Goal: Task Accomplishment & Management: Manage account settings

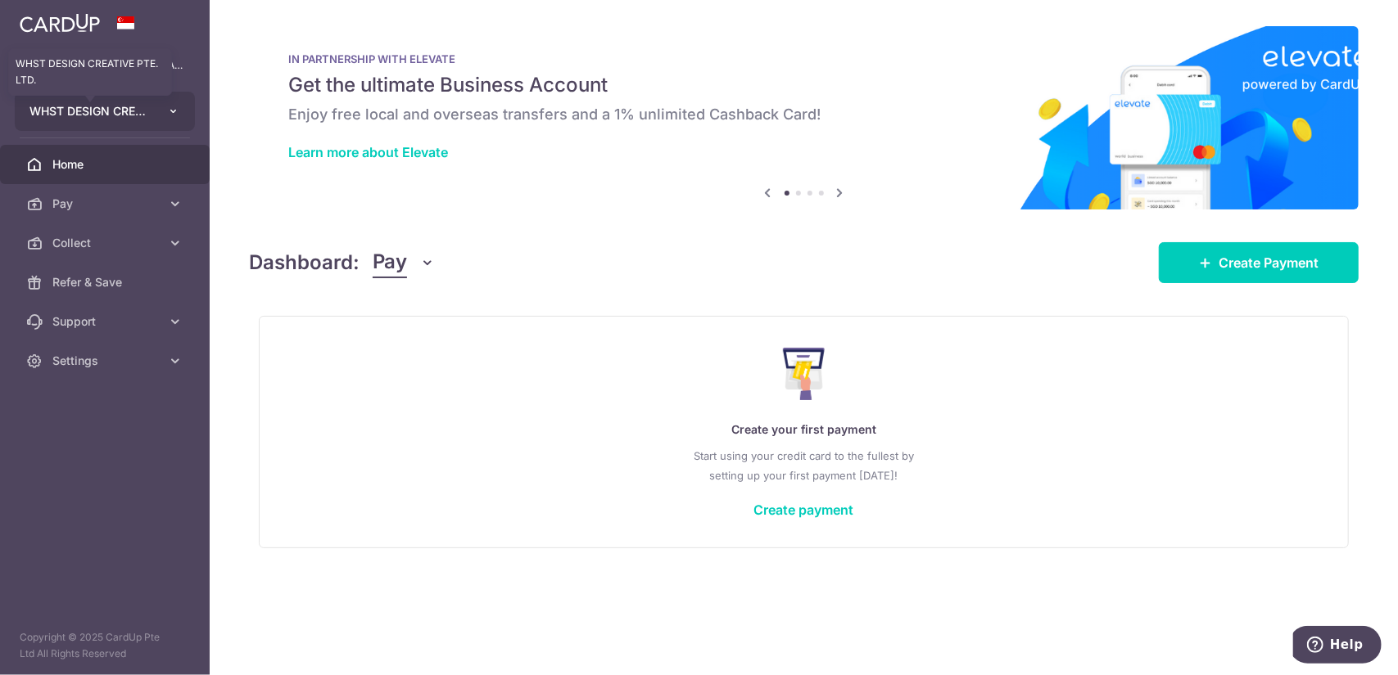
click at [145, 109] on span "WHST DESIGN CREATIVE PTE. LTD." at bounding box center [89, 111] width 121 height 16
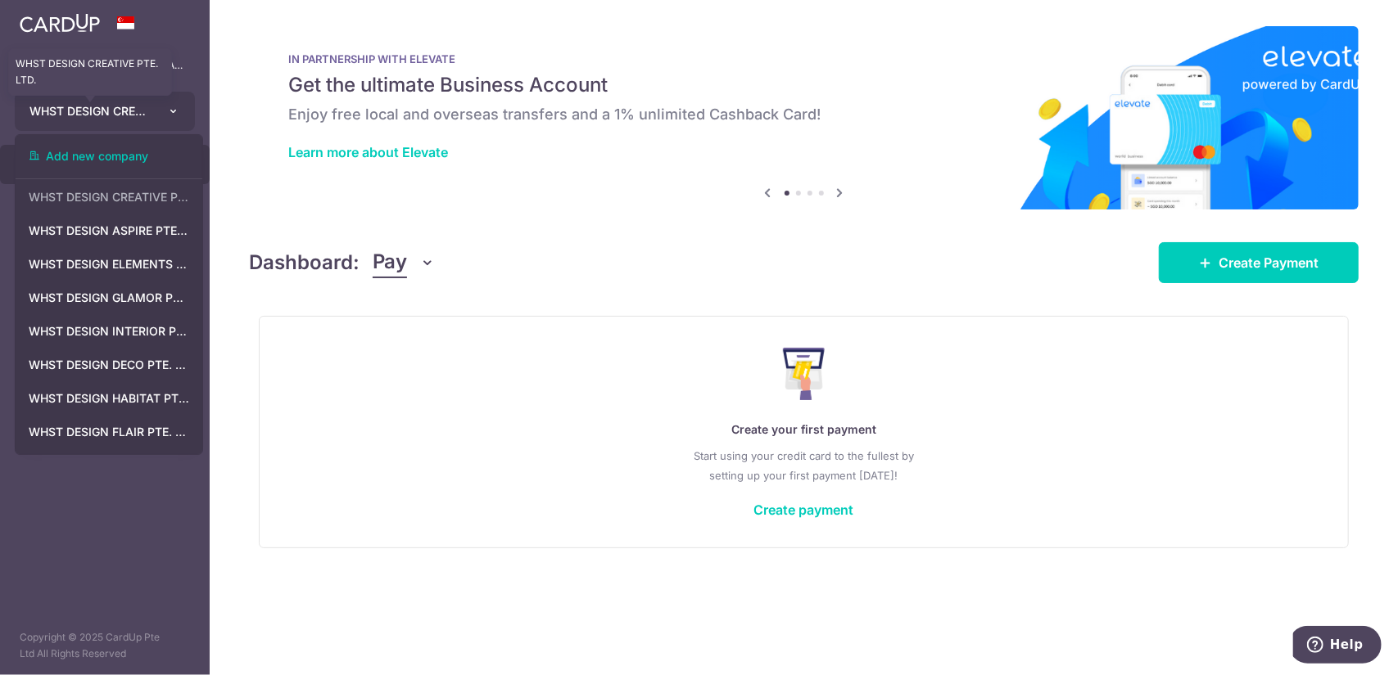
click at [145, 109] on span "WHST DESIGN CREATIVE PTE. LTD." at bounding box center [89, 111] width 121 height 16
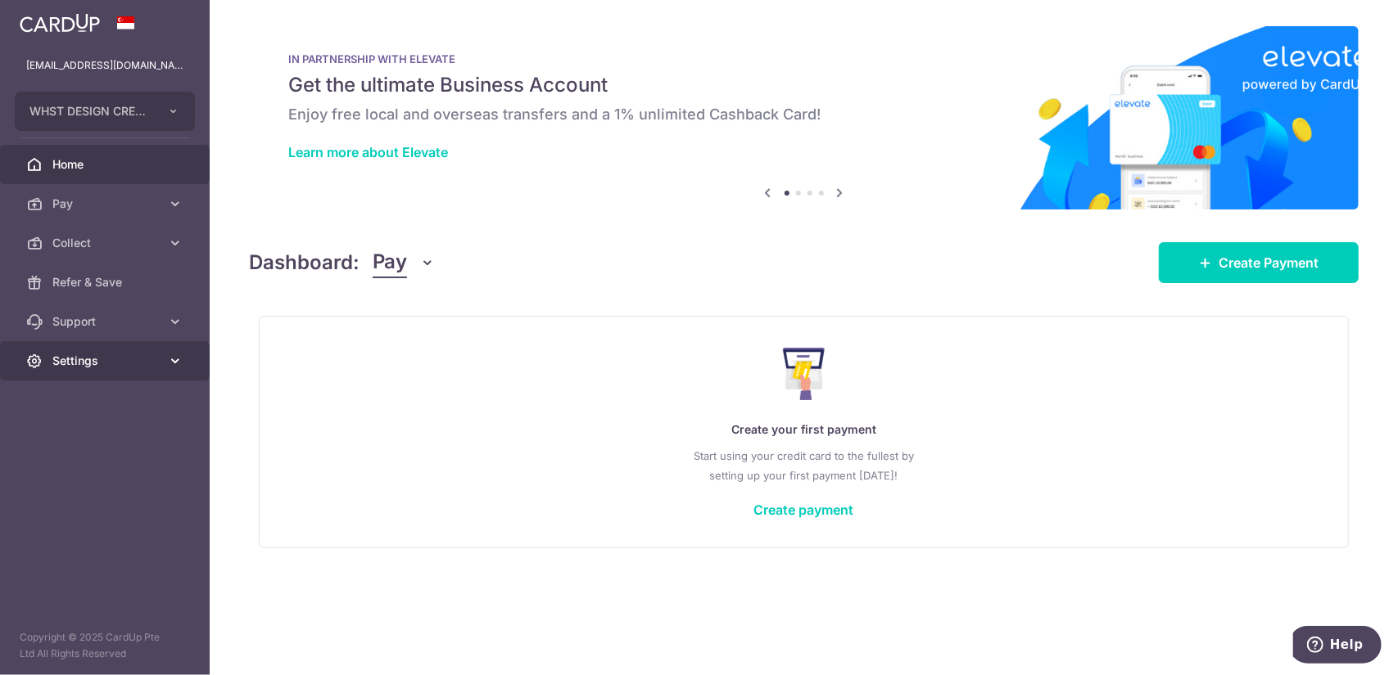
click at [128, 355] on span "Settings" at bounding box center [106, 361] width 108 height 16
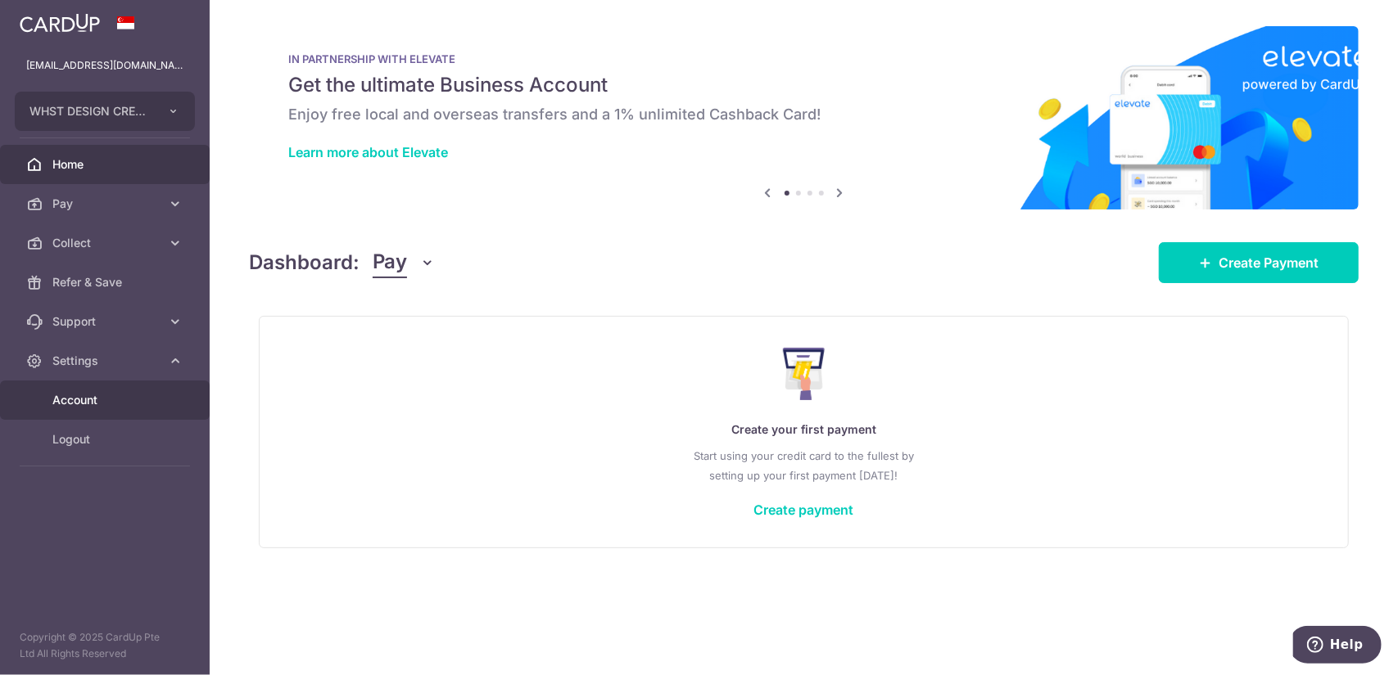
click at [131, 402] on span "Account" at bounding box center [106, 400] width 108 height 16
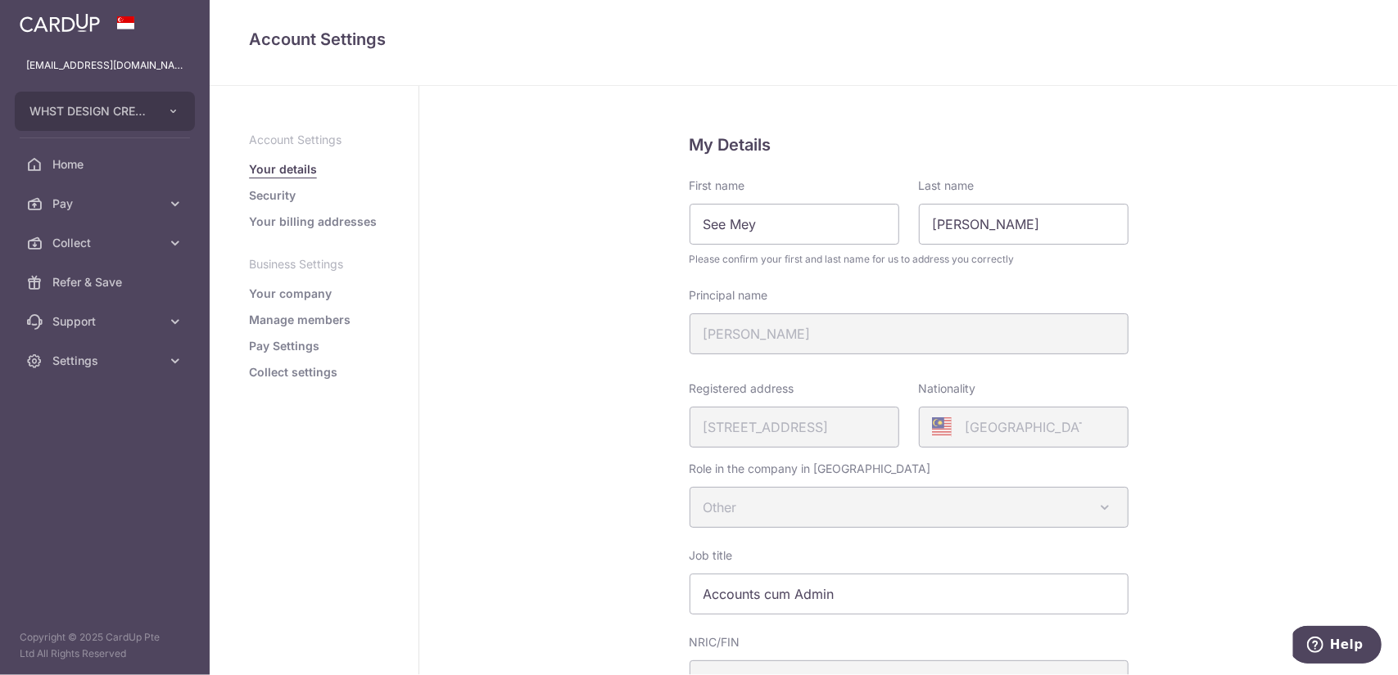
click at [267, 317] on link "Manage members" at bounding box center [300, 320] width 102 height 16
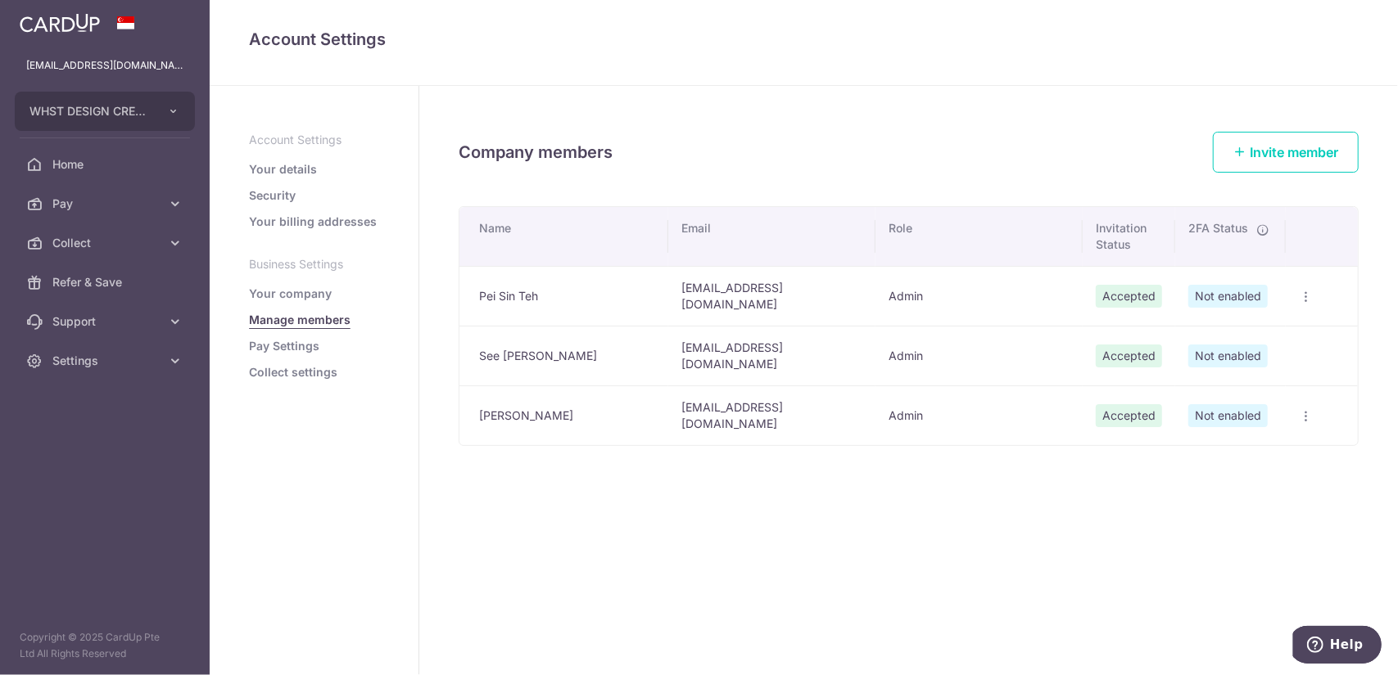
click at [1308, 291] on icon "button" at bounding box center [1304, 297] width 13 height 13
click at [1262, 330] on span "Edit Member" at bounding box center [1241, 334] width 111 height 20
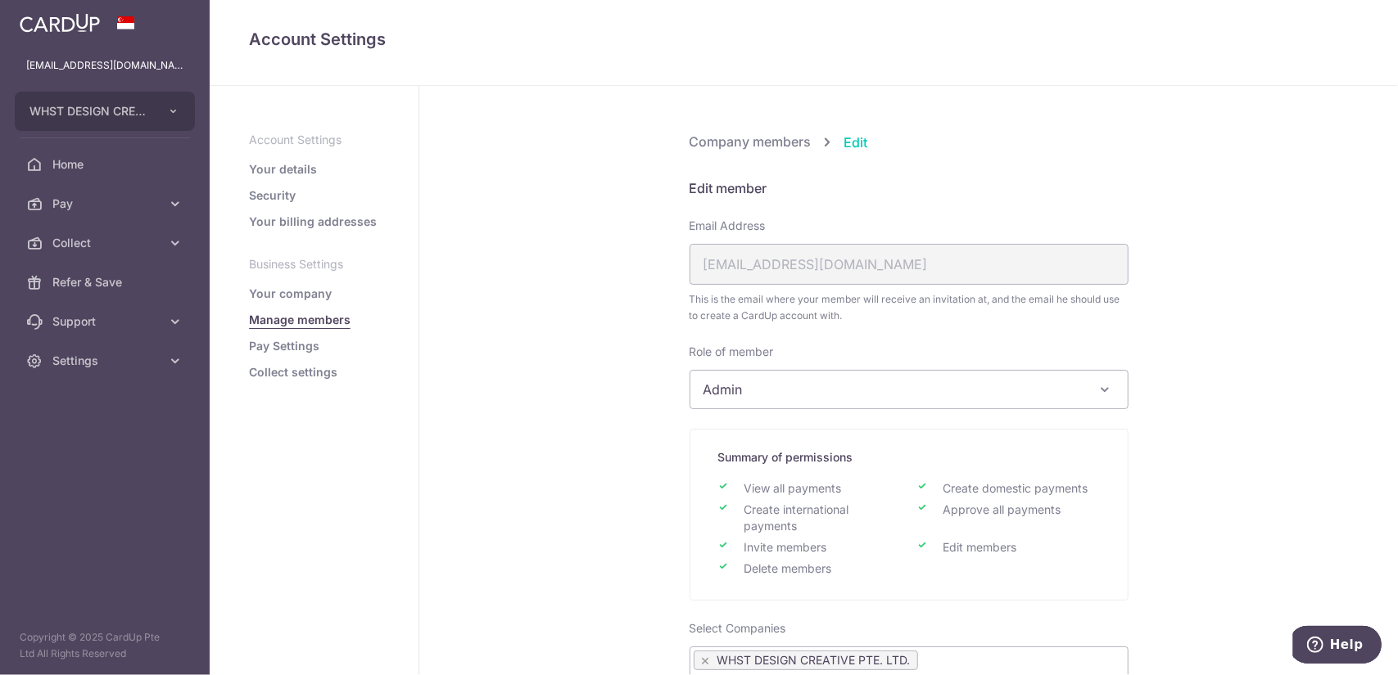
click at [802, 386] on span "Admin" at bounding box center [908, 390] width 437 height 38
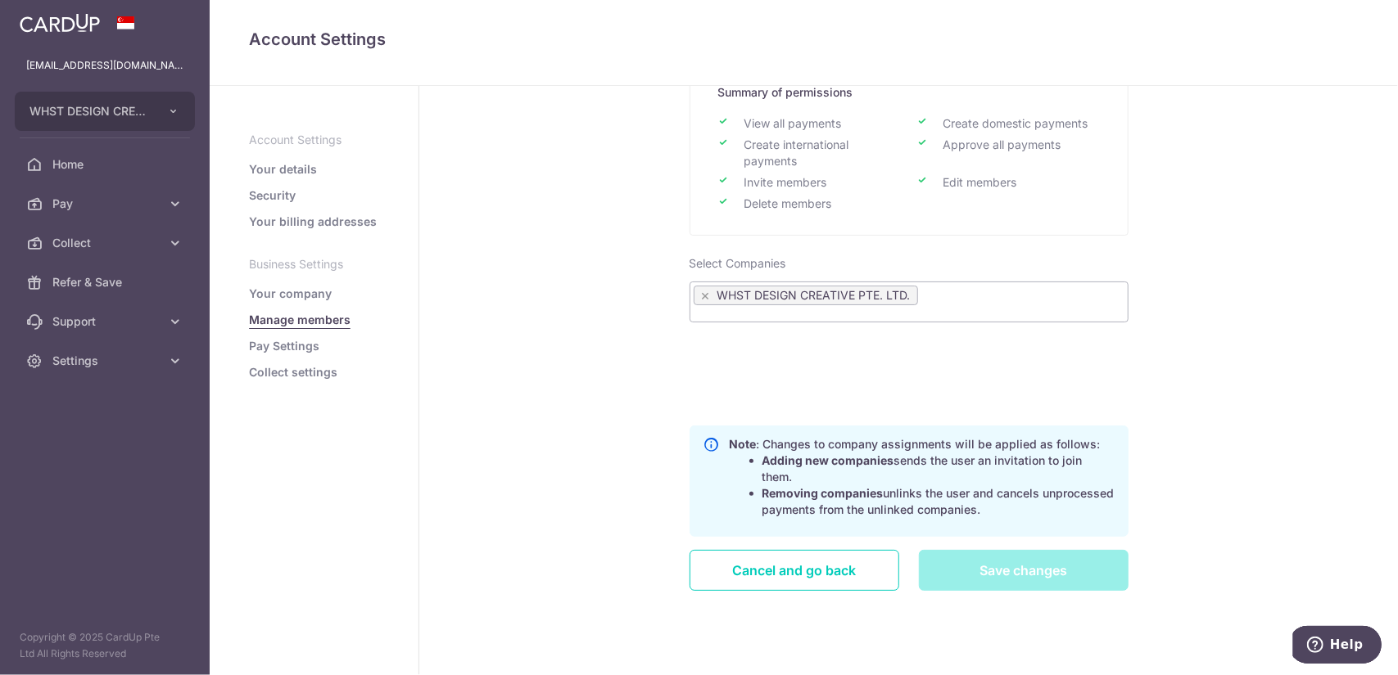
scroll to position [373, 0]
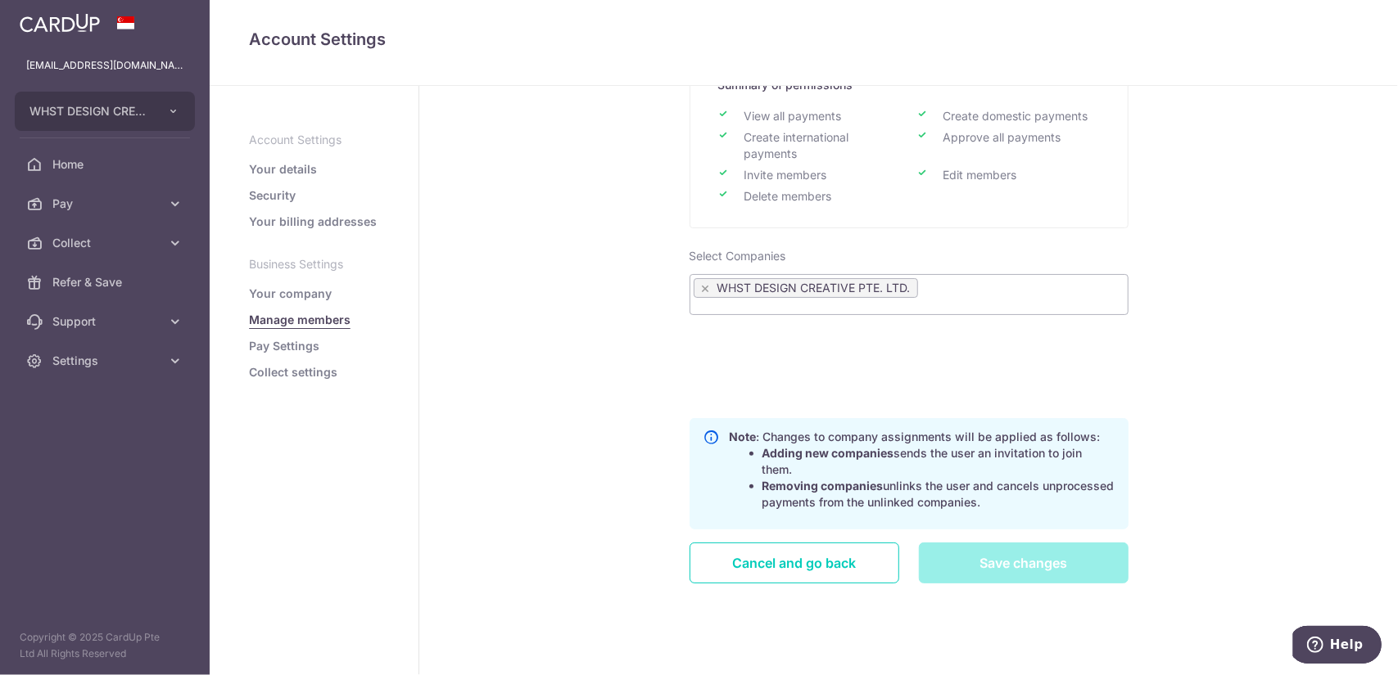
click at [984, 289] on ul "× WHST DESIGN CREATIVE PTE. LTD." at bounding box center [908, 289] width 437 height 23
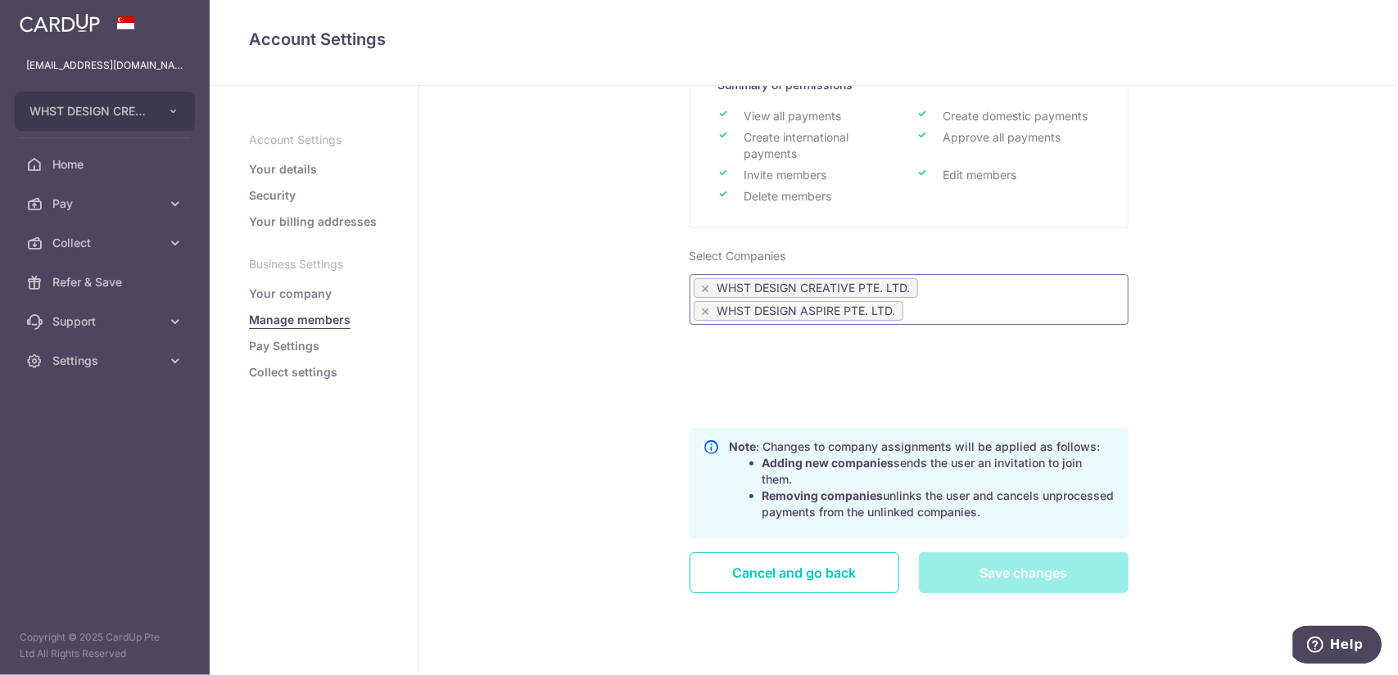
click at [1033, 281] on ul "× WHST DESIGN CREATIVE PTE. LTD. × WHST DESIGN ASPIRE PTE. LTD." at bounding box center [908, 301] width 437 height 46
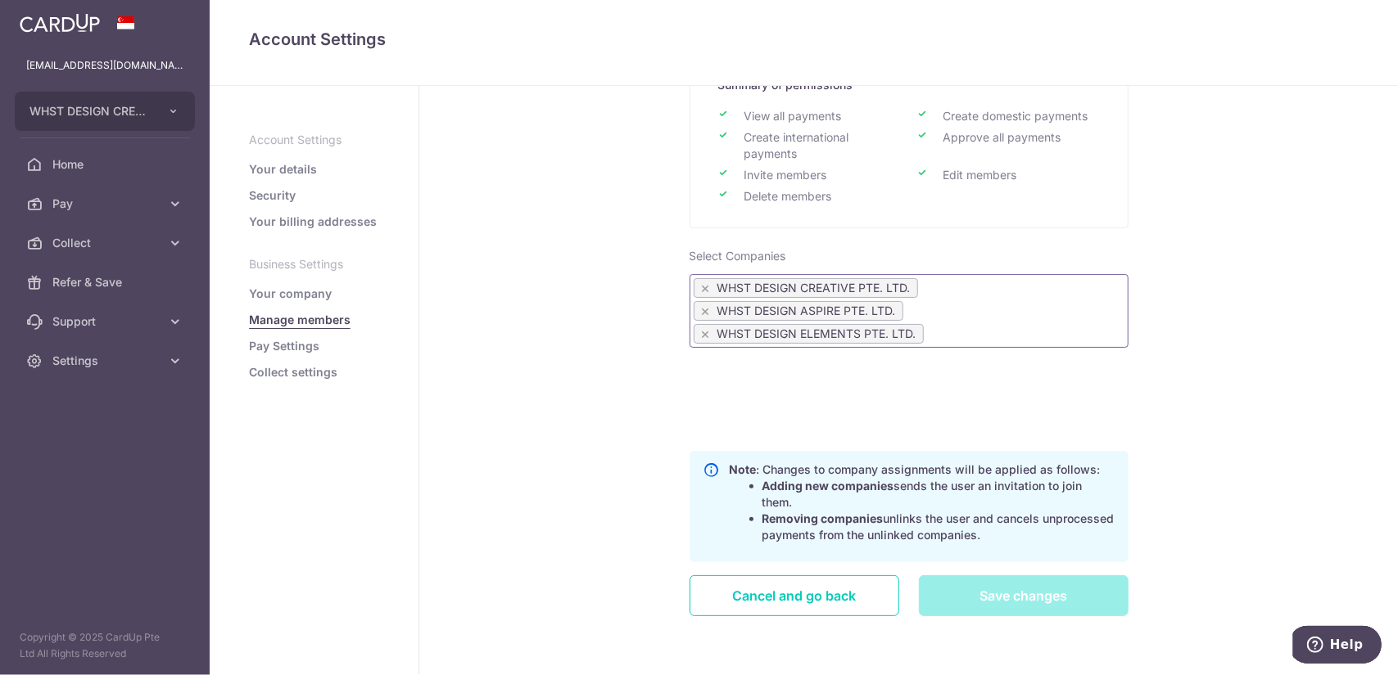
click at [1015, 314] on ul "× WHST DESIGN CREATIVE PTE. LTD. × WHST DESIGN ASPIRE PTE. LTD. × WHST DESIGN E…" at bounding box center [908, 312] width 437 height 69
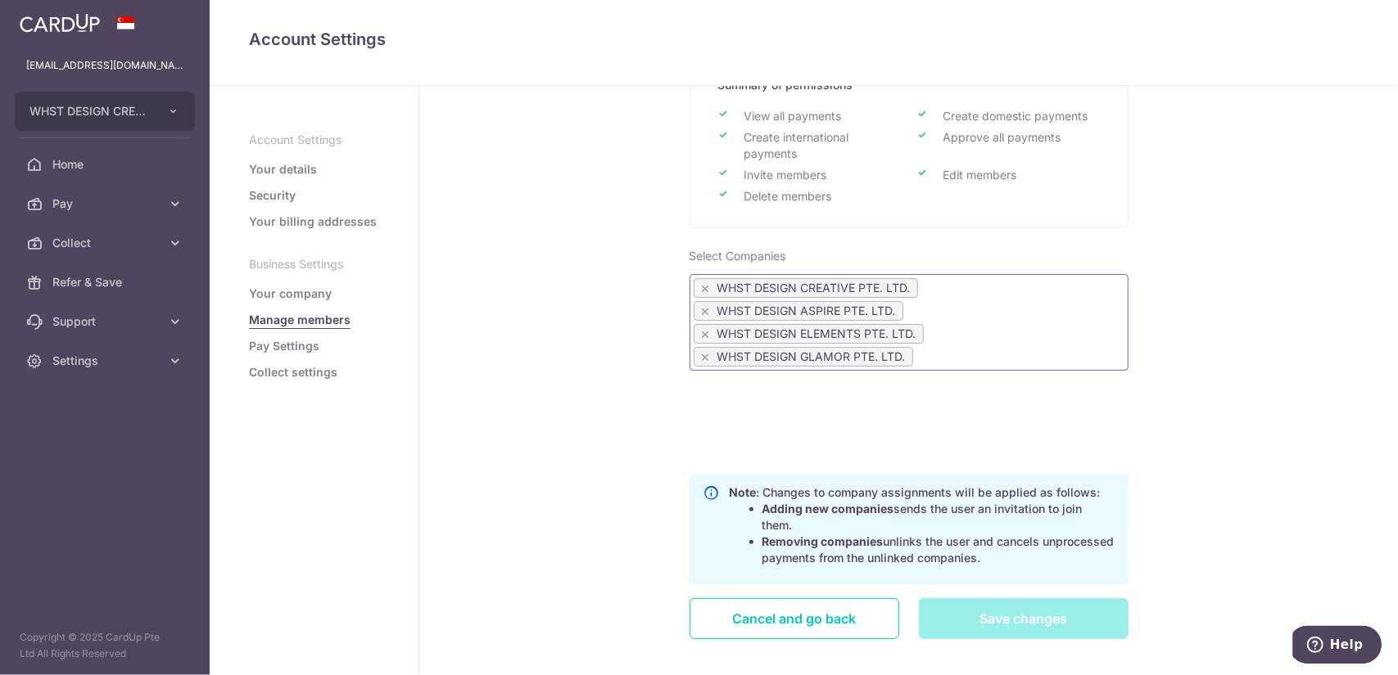
click at [1036, 329] on ul "× WHST DESIGN CREATIVE PTE. LTD. × WHST DESIGN ASPIRE PTE. LTD. × WHST DESIGN E…" at bounding box center [908, 324] width 437 height 92
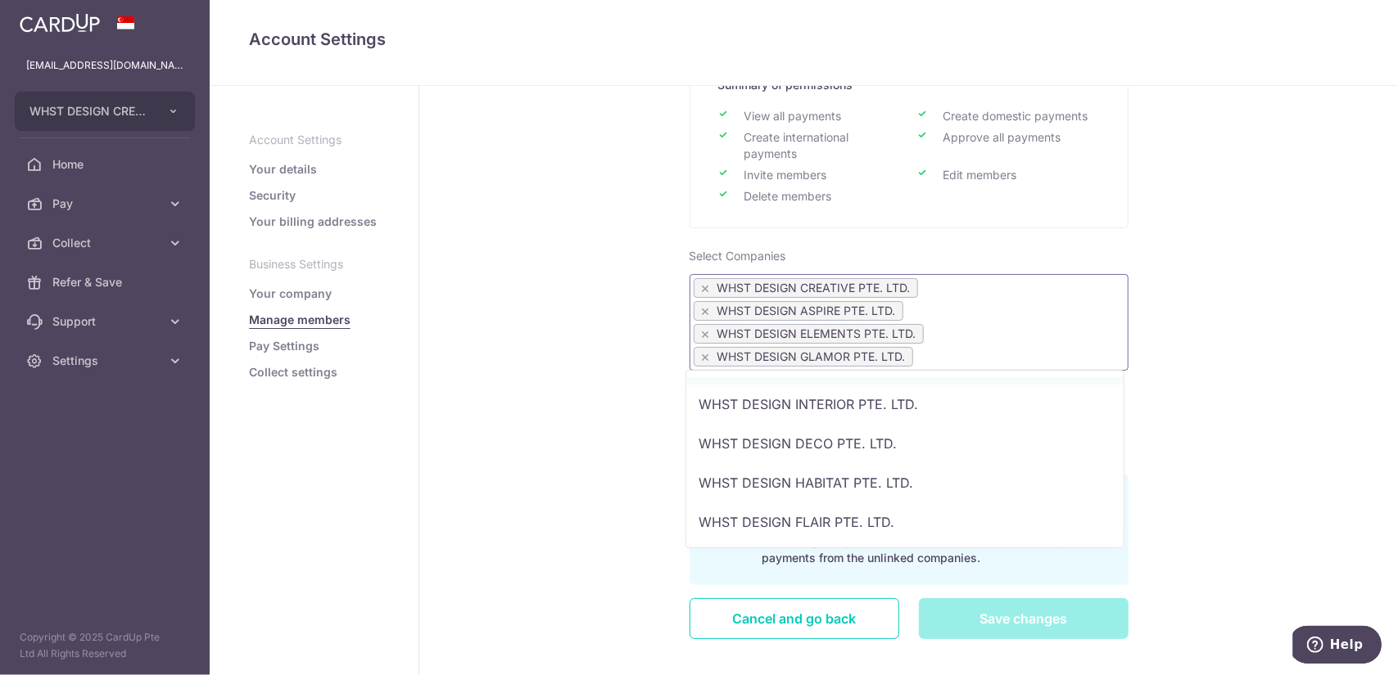
scroll to position [151, 0]
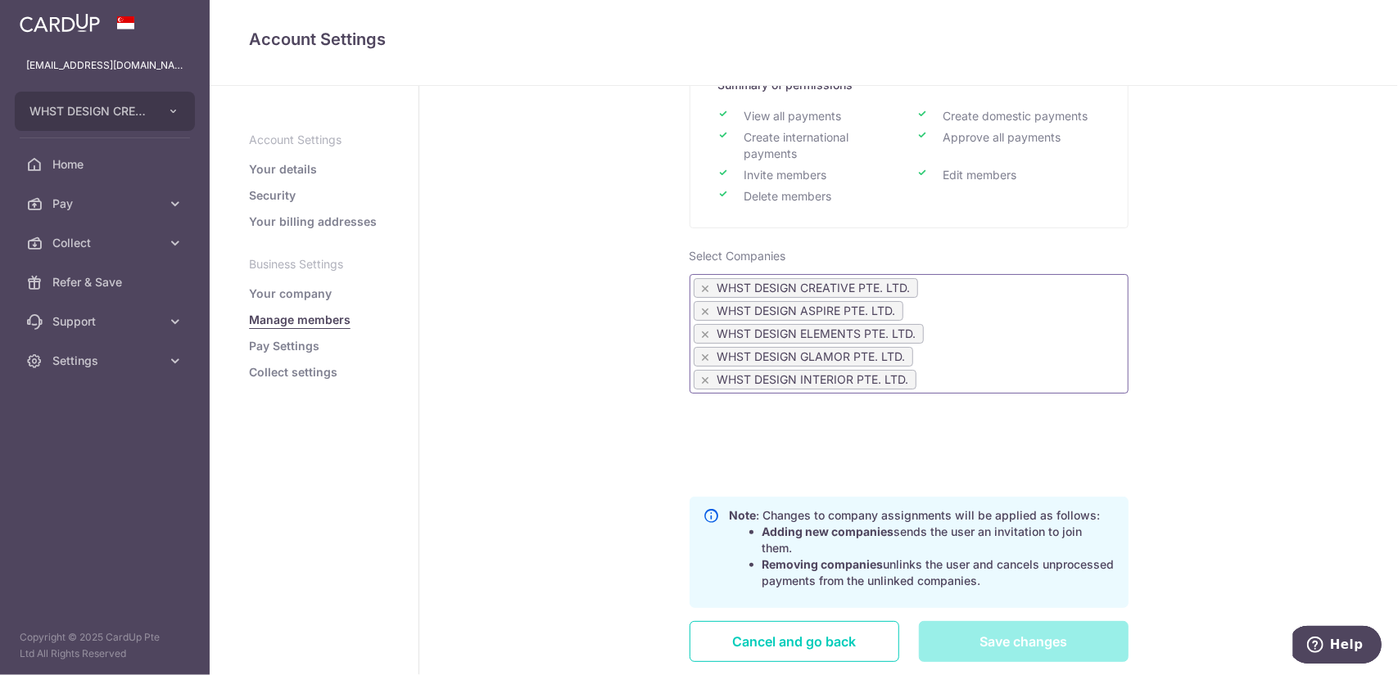
click at [1000, 336] on ul "× WHST DESIGN CREATIVE PTE. LTD. × WHST DESIGN ASPIRE PTE. LTD. × WHST DESIGN E…" at bounding box center [908, 335] width 437 height 115
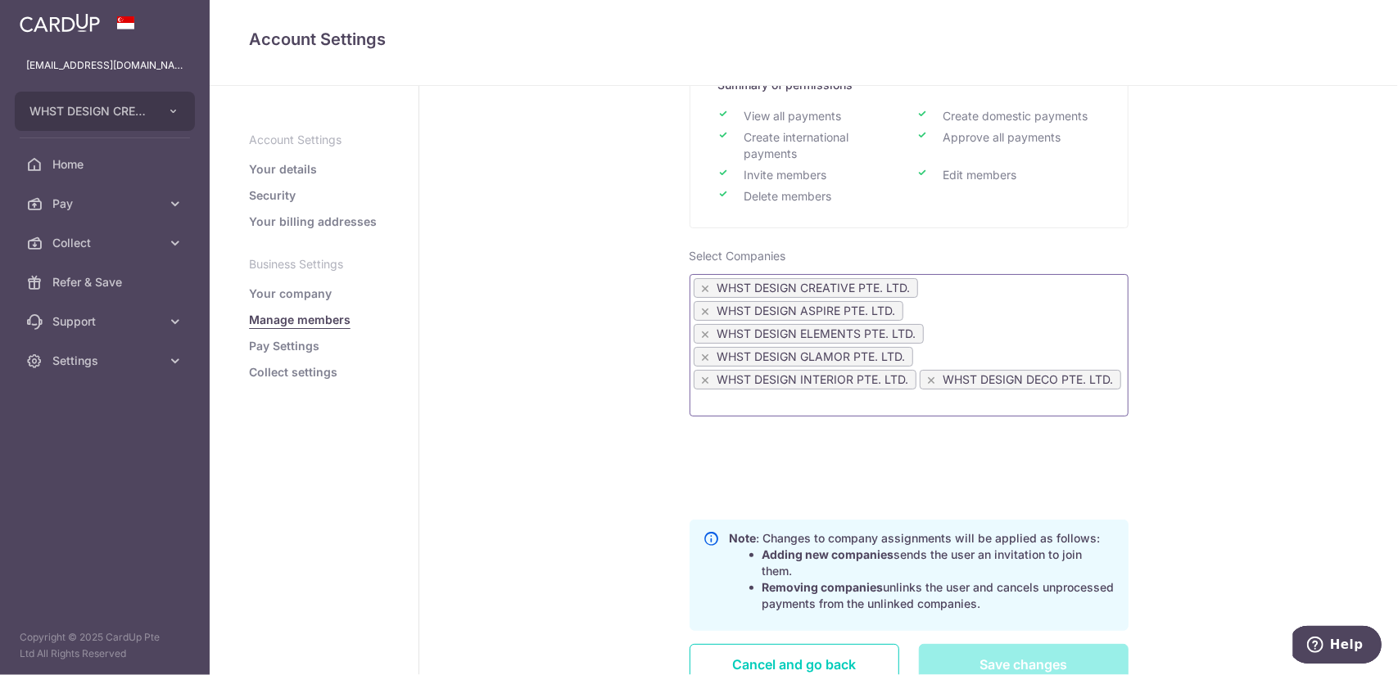
click at [1027, 344] on ul "× WHST DESIGN CREATIVE PTE. LTD. × WHST DESIGN ASPIRE PTE. LTD. × WHST DESIGN E…" at bounding box center [908, 347] width 437 height 138
click at [1040, 336] on ul "× WHST DESIGN CREATIVE PTE. LTD. × WHST DESIGN ASPIRE PTE. LTD. × WHST DESIGN E…" at bounding box center [908, 347] width 437 height 138
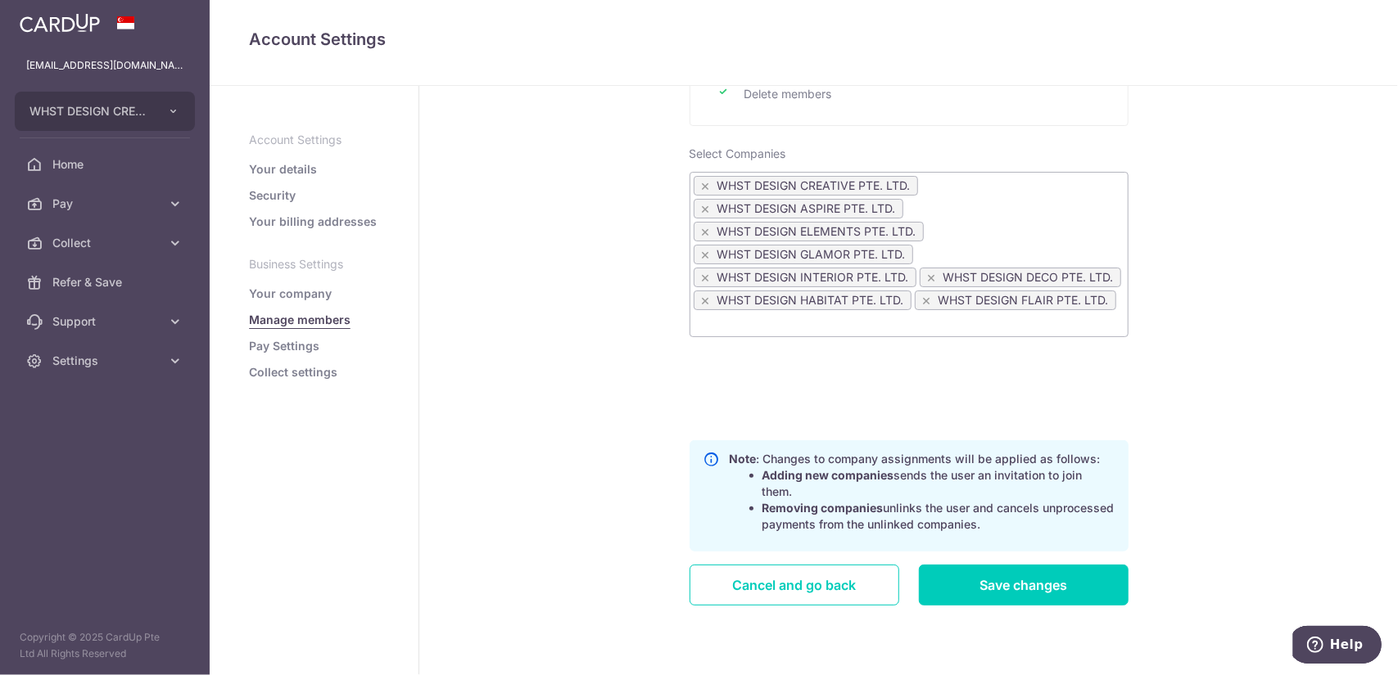
scroll to position [496, 0]
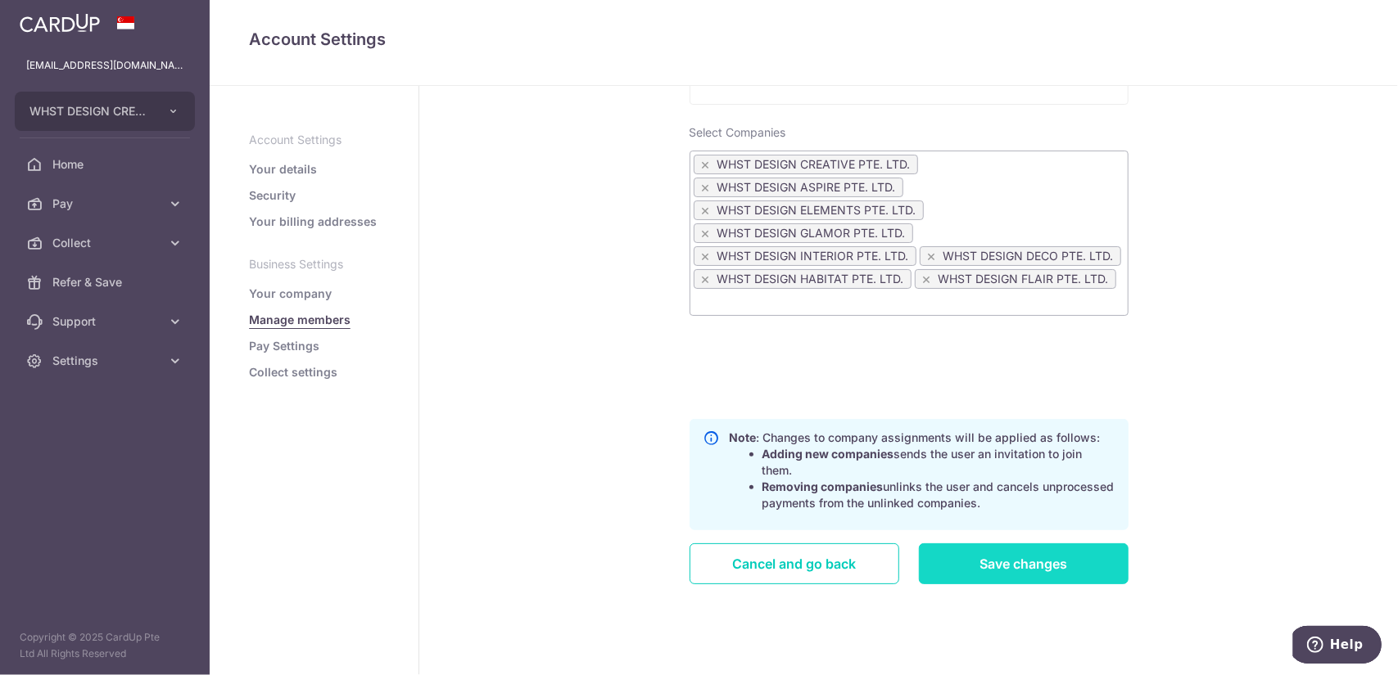
click at [969, 564] on input "Save changes" at bounding box center [1024, 564] width 210 height 41
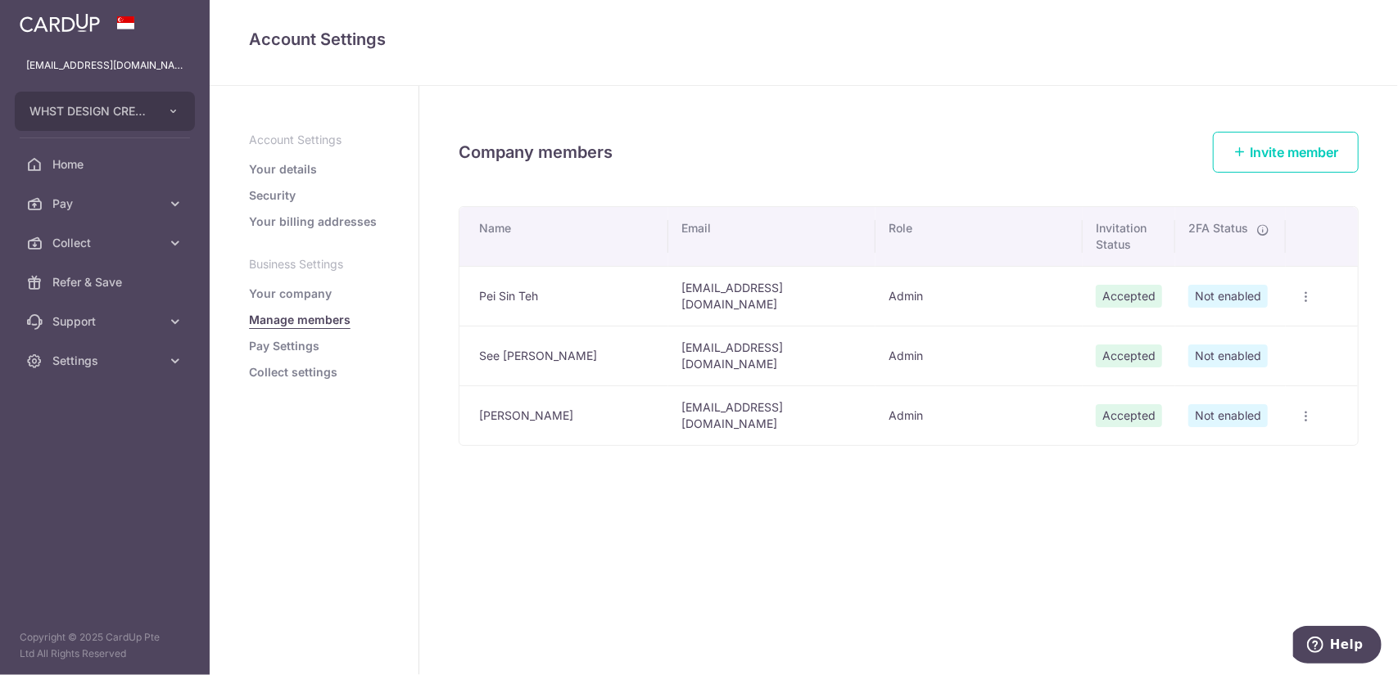
click at [1302, 304] on icon "button" at bounding box center [1304, 297] width 13 height 13
click at [1249, 444] on span "Edit Member" at bounding box center [1241, 454] width 111 height 20
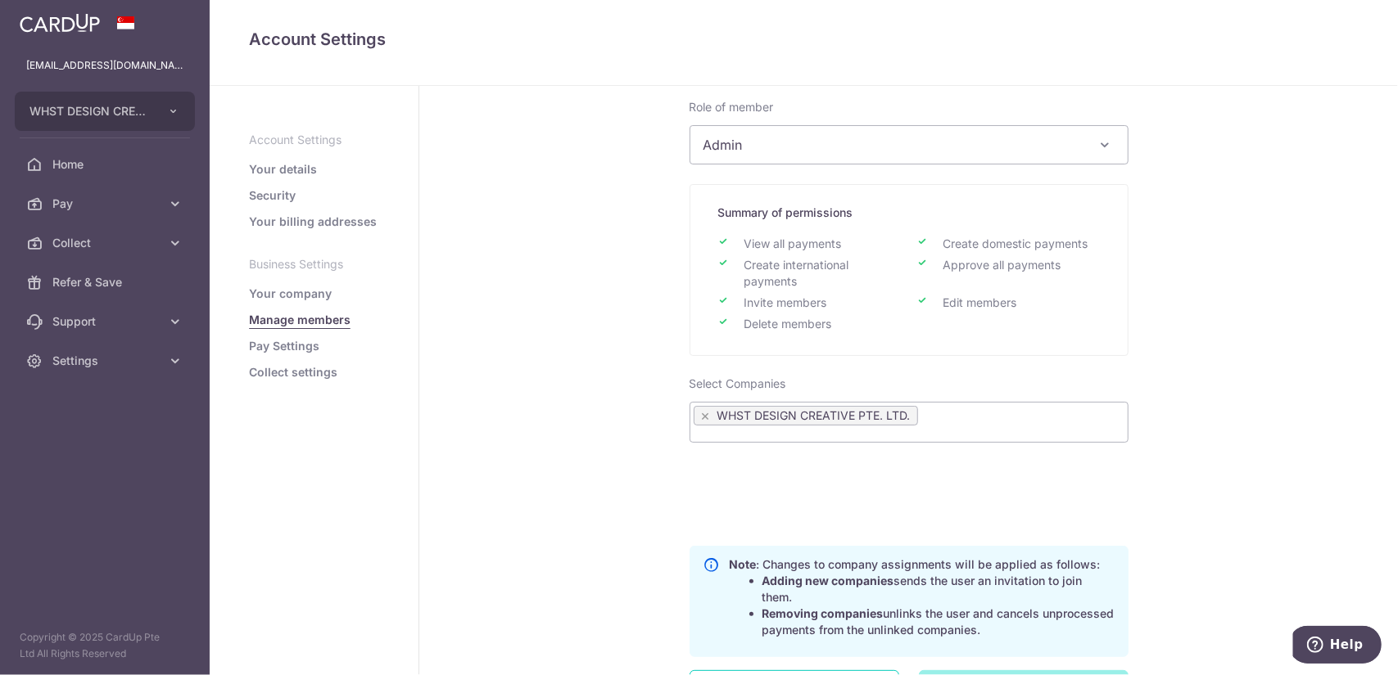
scroll to position [246, 0]
click at [950, 409] on ul "× WHST DESIGN CREATIVE PTE. LTD." at bounding box center [908, 416] width 437 height 23
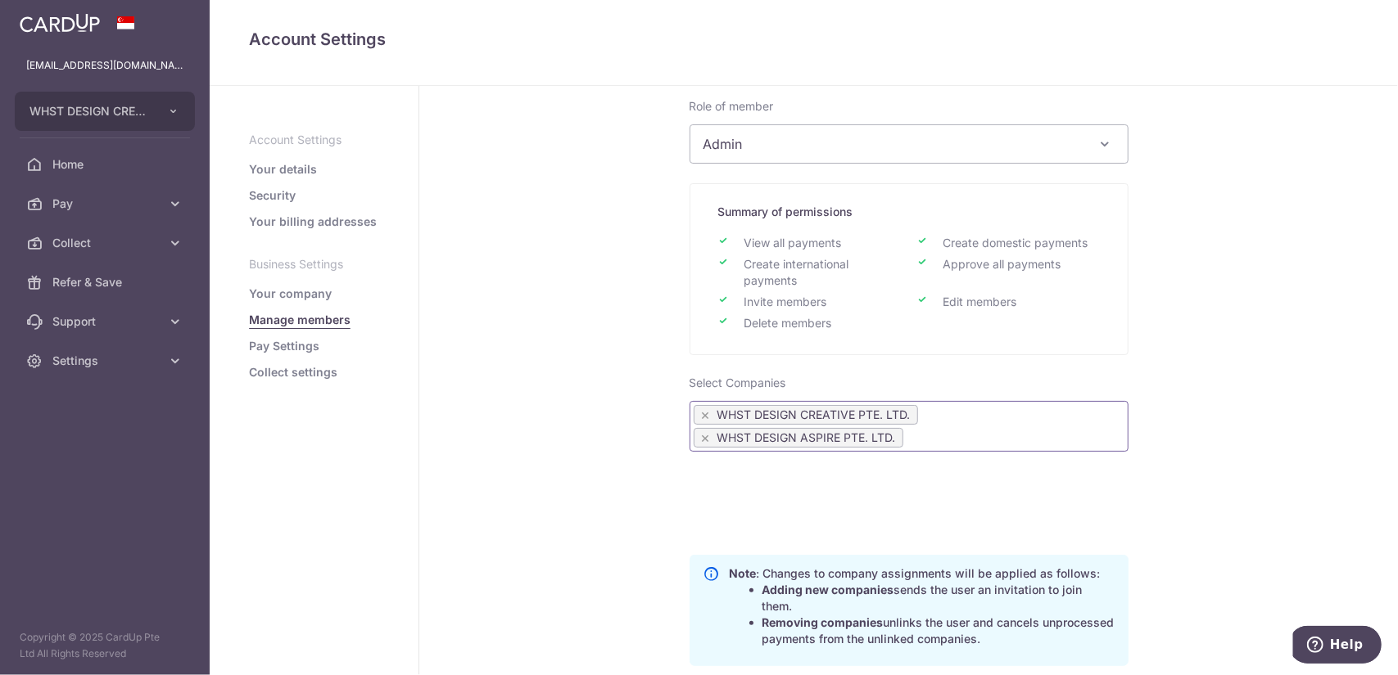
click at [1031, 437] on ul "× WHST DESIGN CREATIVE PTE. LTD. × WHST DESIGN ASPIRE PTE. LTD." at bounding box center [908, 428] width 437 height 46
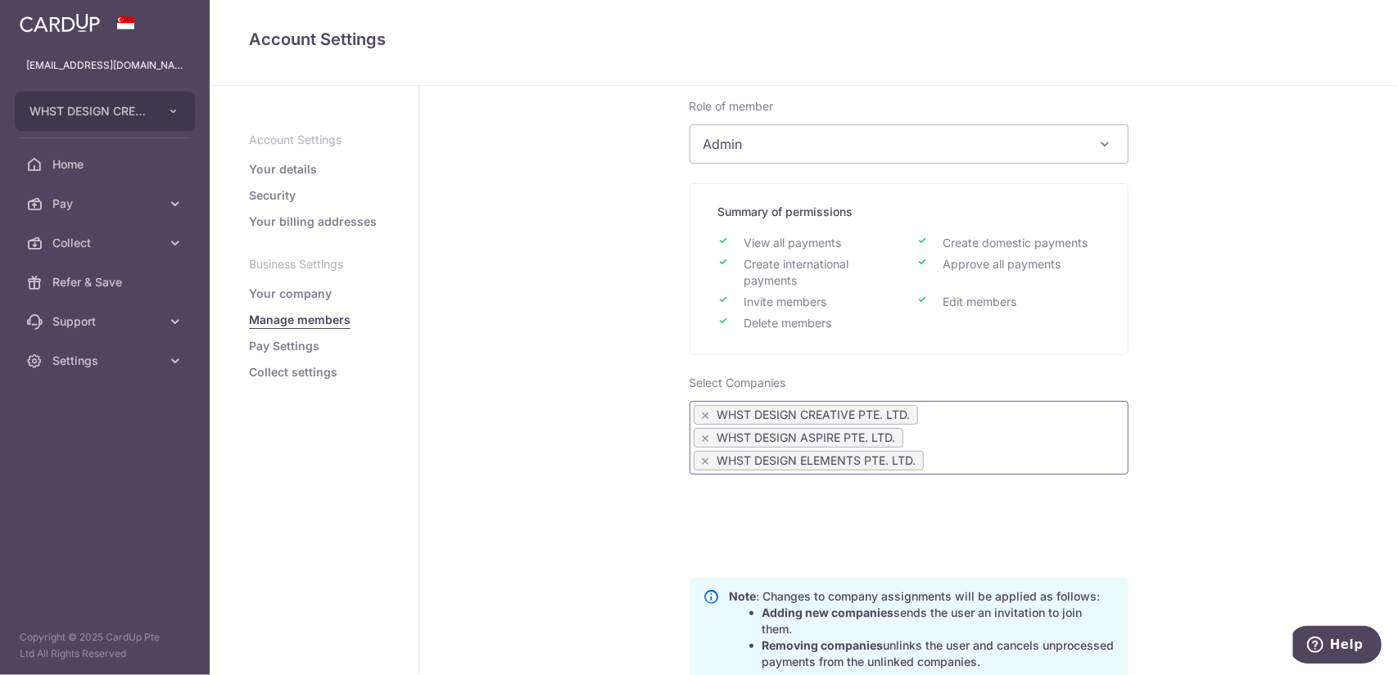
click at [1035, 440] on ul "× WHST DESIGN CREATIVE PTE. LTD. × WHST DESIGN ASPIRE PTE. LTD. × WHST DESIGN E…" at bounding box center [908, 439] width 437 height 69
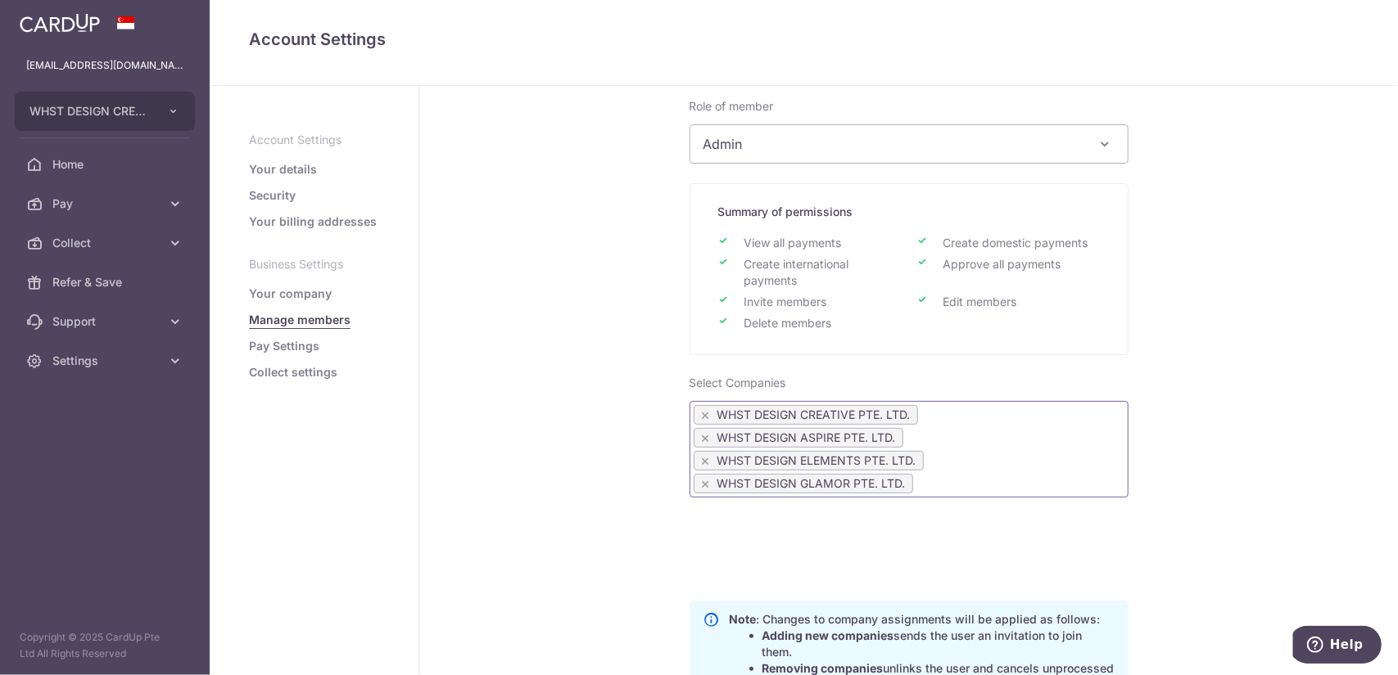
click at [1041, 457] on ul "× WHST DESIGN CREATIVE PTE. LTD. × WHST DESIGN ASPIRE PTE. LTD. × WHST DESIGN E…" at bounding box center [908, 451] width 437 height 92
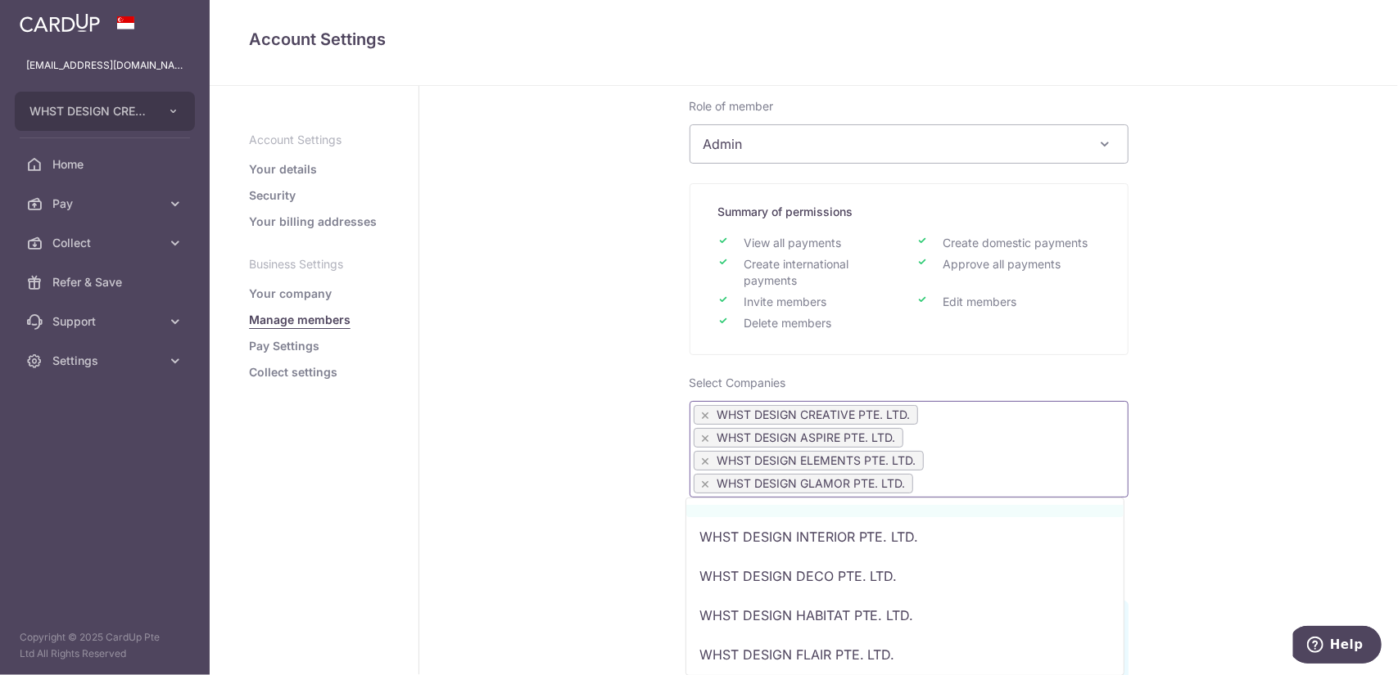
scroll to position [151, 0]
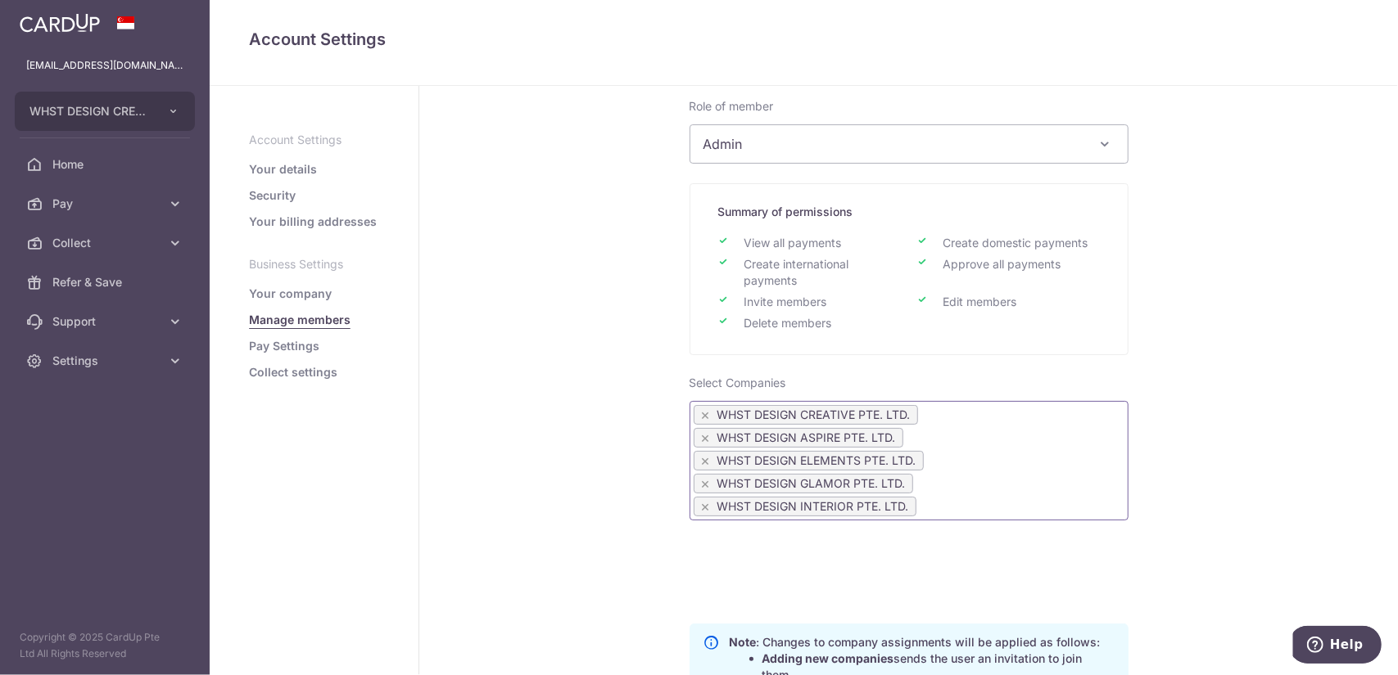
click at [1071, 449] on ul "× WHST DESIGN CREATIVE PTE. LTD. × WHST DESIGN ASPIRE PTE. LTD. × WHST DESIGN E…" at bounding box center [908, 462] width 437 height 115
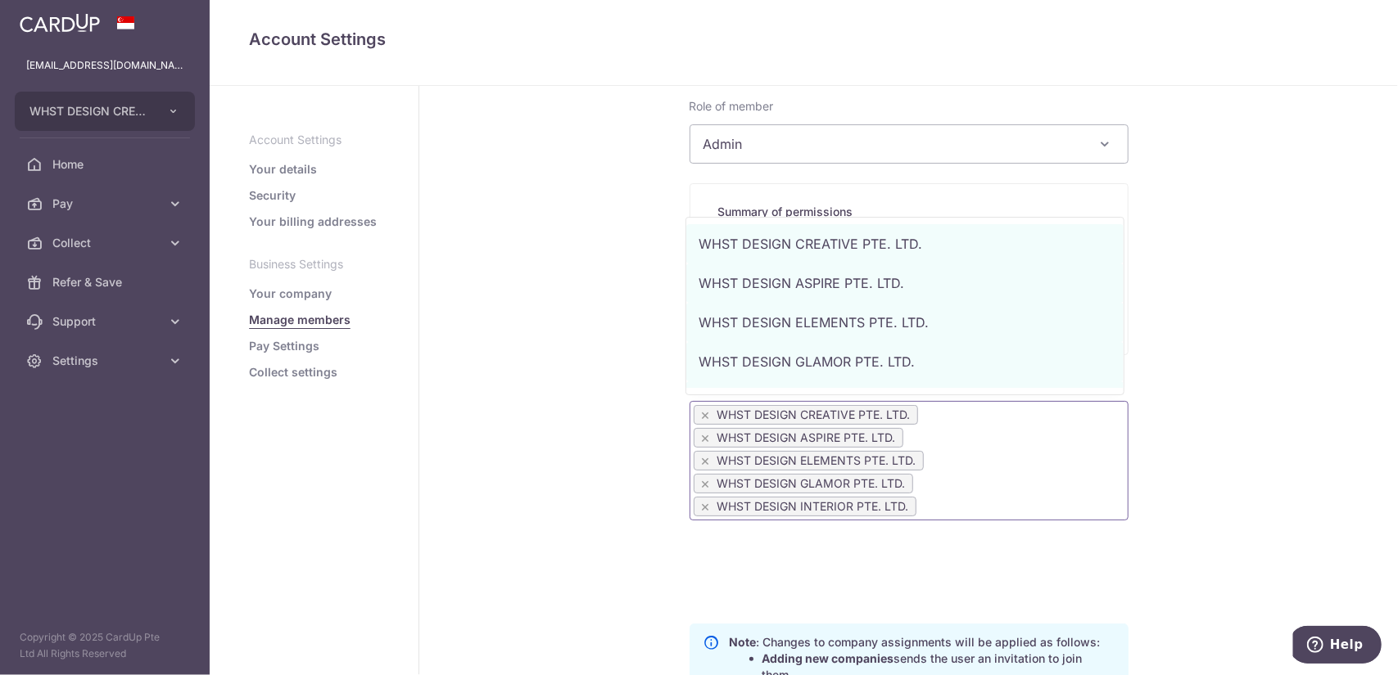
click at [1033, 490] on ul "× WHST DESIGN CREATIVE PTE. LTD. × WHST DESIGN ASPIRE PTE. LTD. × WHST DESIGN E…" at bounding box center [908, 462] width 437 height 115
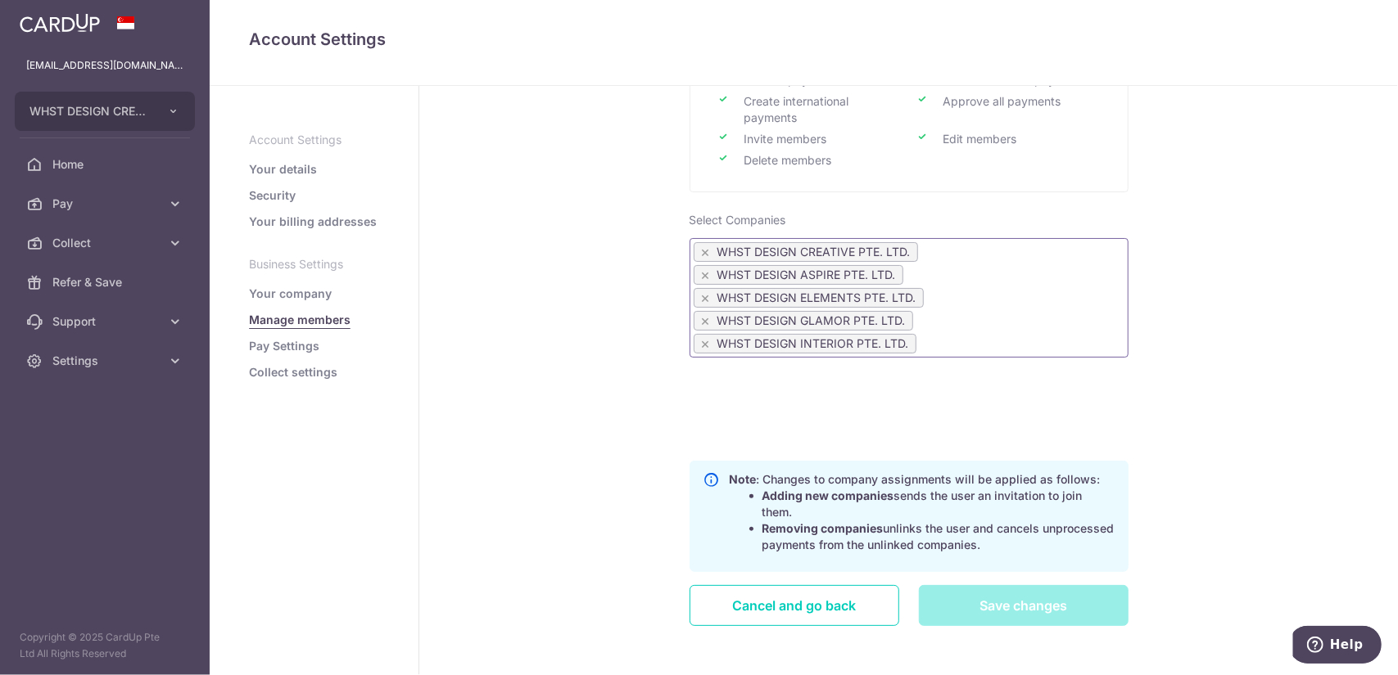
scroll to position [409, 0]
click at [1080, 289] on ul "× WHST DESIGN CREATIVE PTE. LTD. × WHST DESIGN ASPIRE PTE. LTD. × WHST DESIGN E…" at bounding box center [908, 299] width 437 height 115
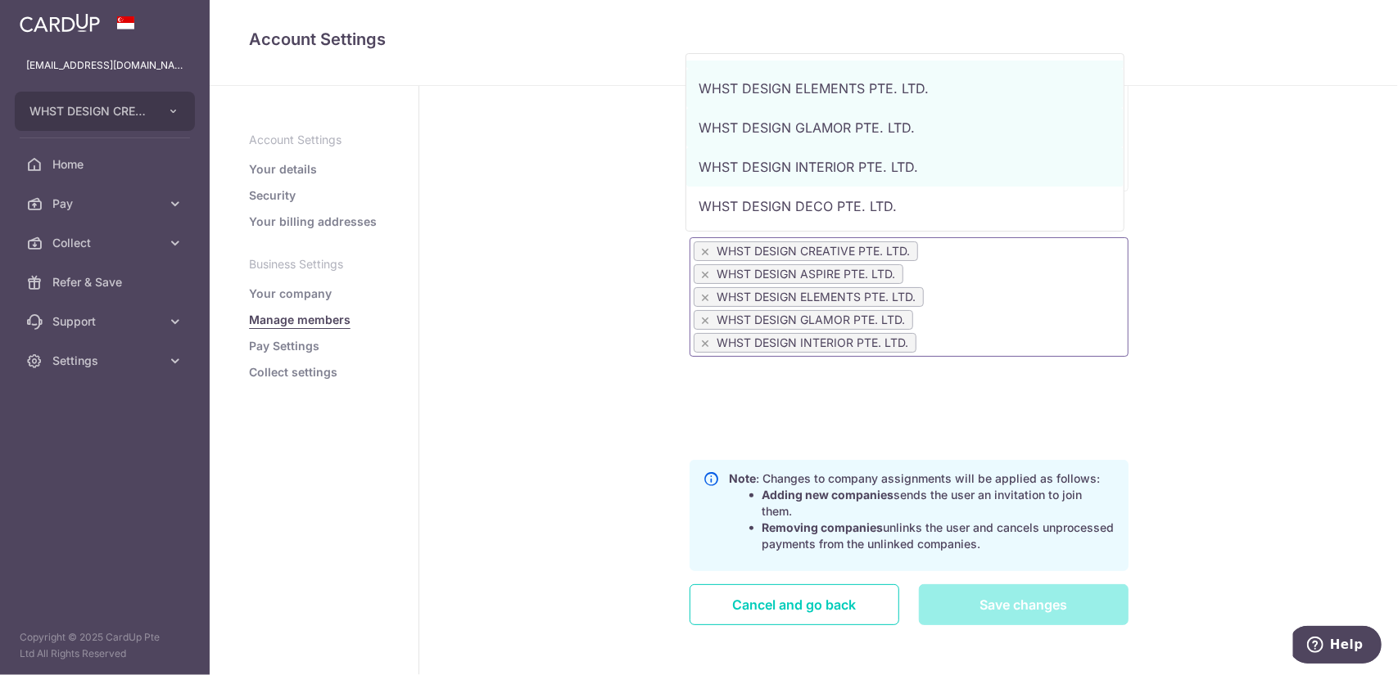
scroll to position [82, 0]
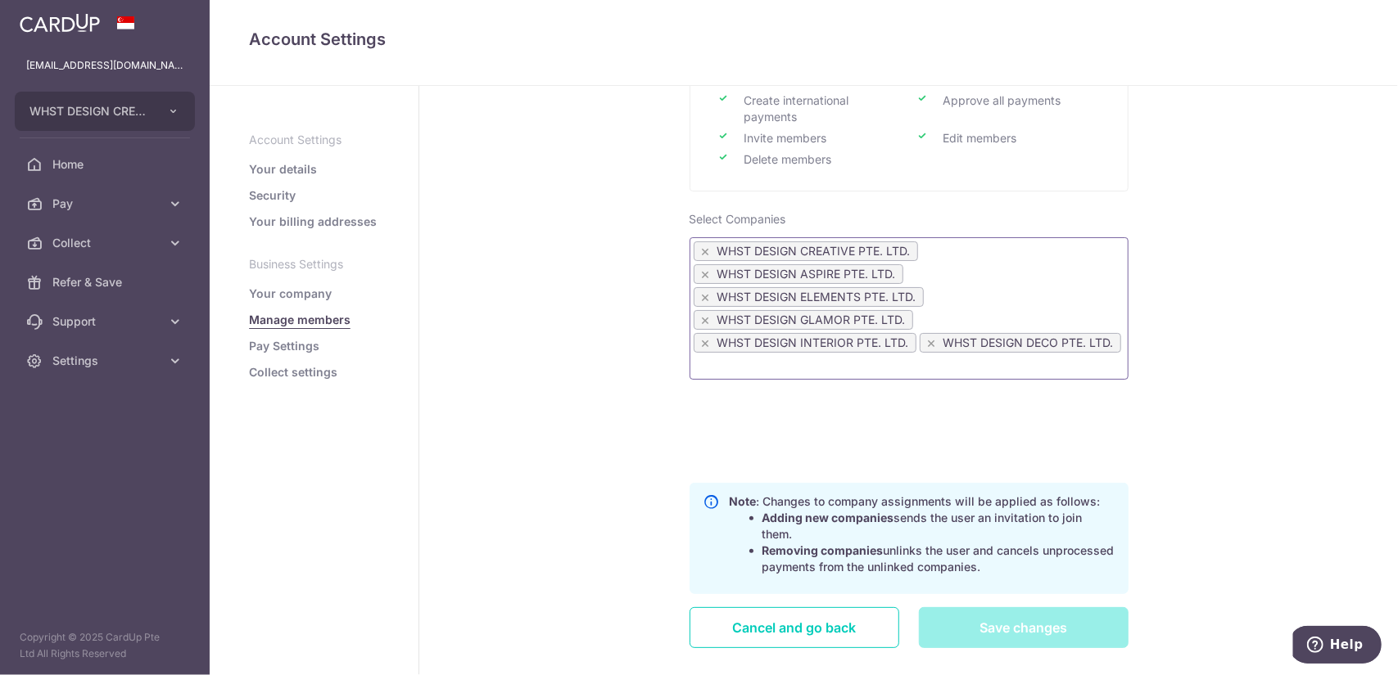
click at [1069, 300] on ul "× WHST DESIGN CREATIVE PTE. LTD. × WHST DESIGN ASPIRE PTE. LTD. × WHST DESIGN E…" at bounding box center [908, 311] width 437 height 138
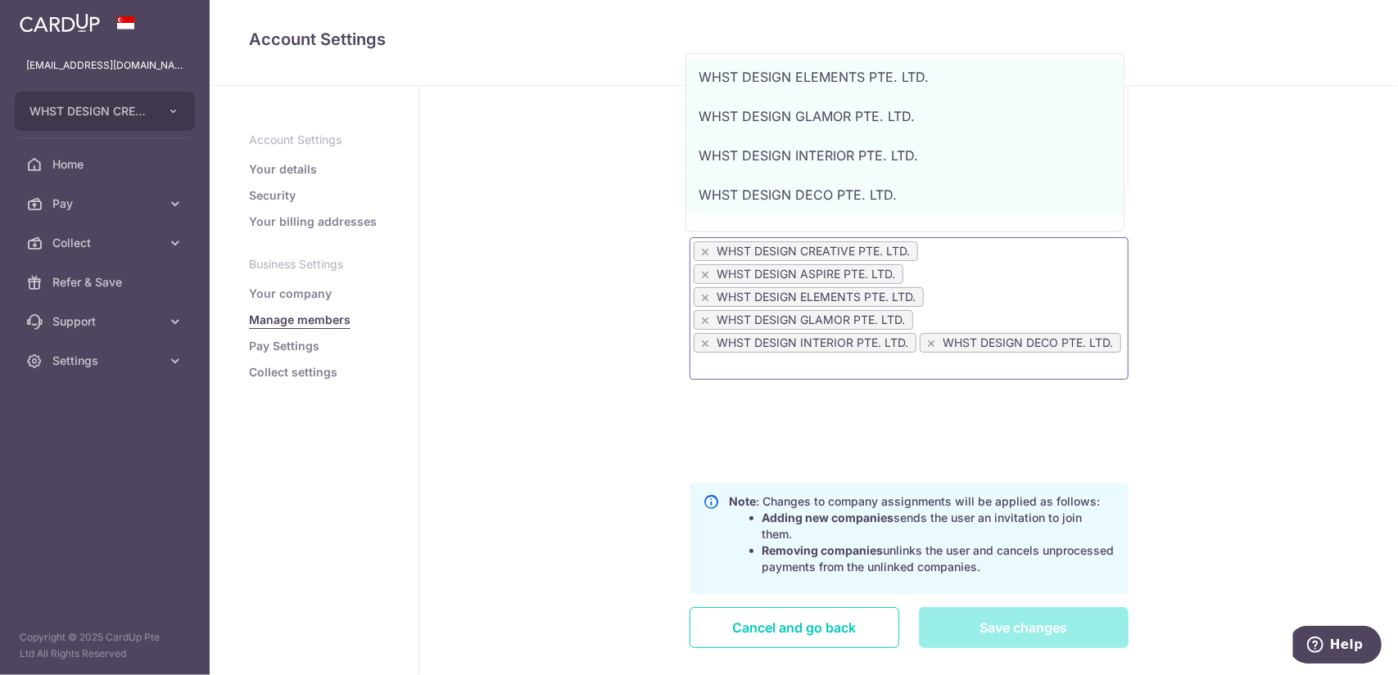
scroll to position [151, 0]
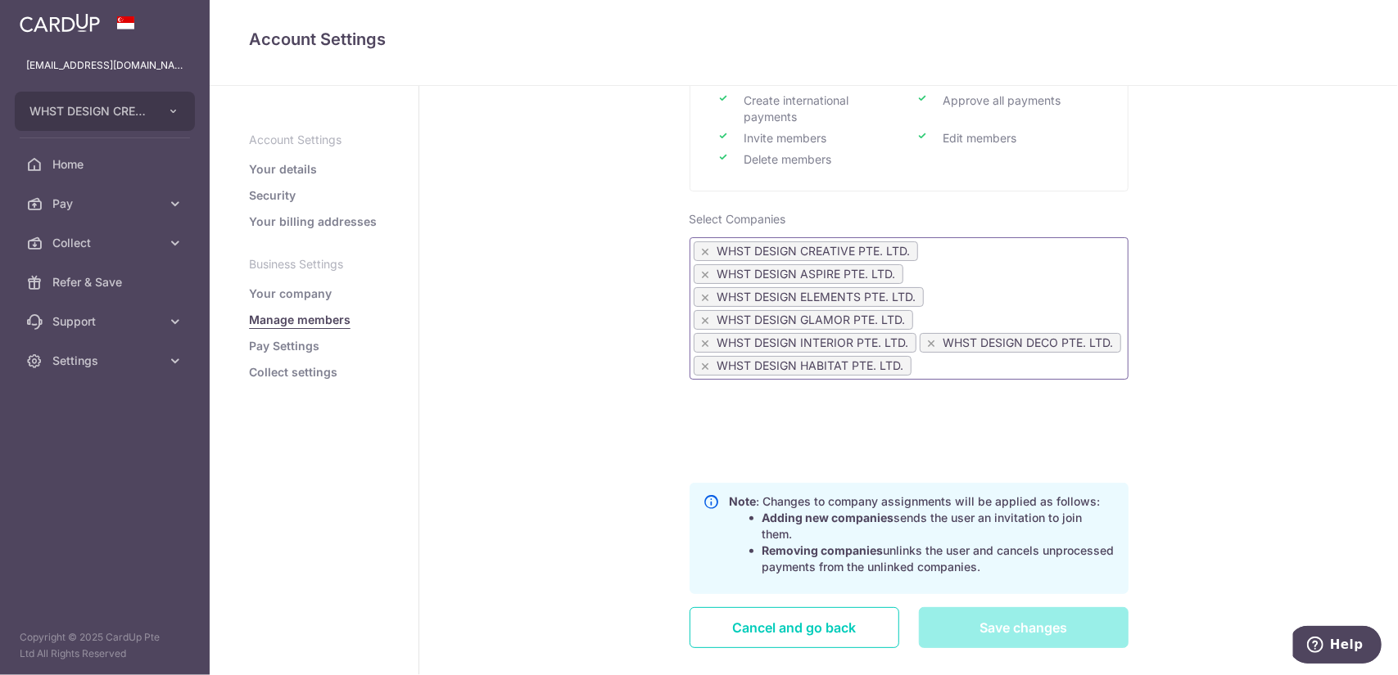
click at [1007, 296] on ul "× WHST DESIGN CREATIVE PTE. LTD. × WHST DESIGN ASPIRE PTE. LTD. × WHST DESIGN E…" at bounding box center [908, 311] width 437 height 138
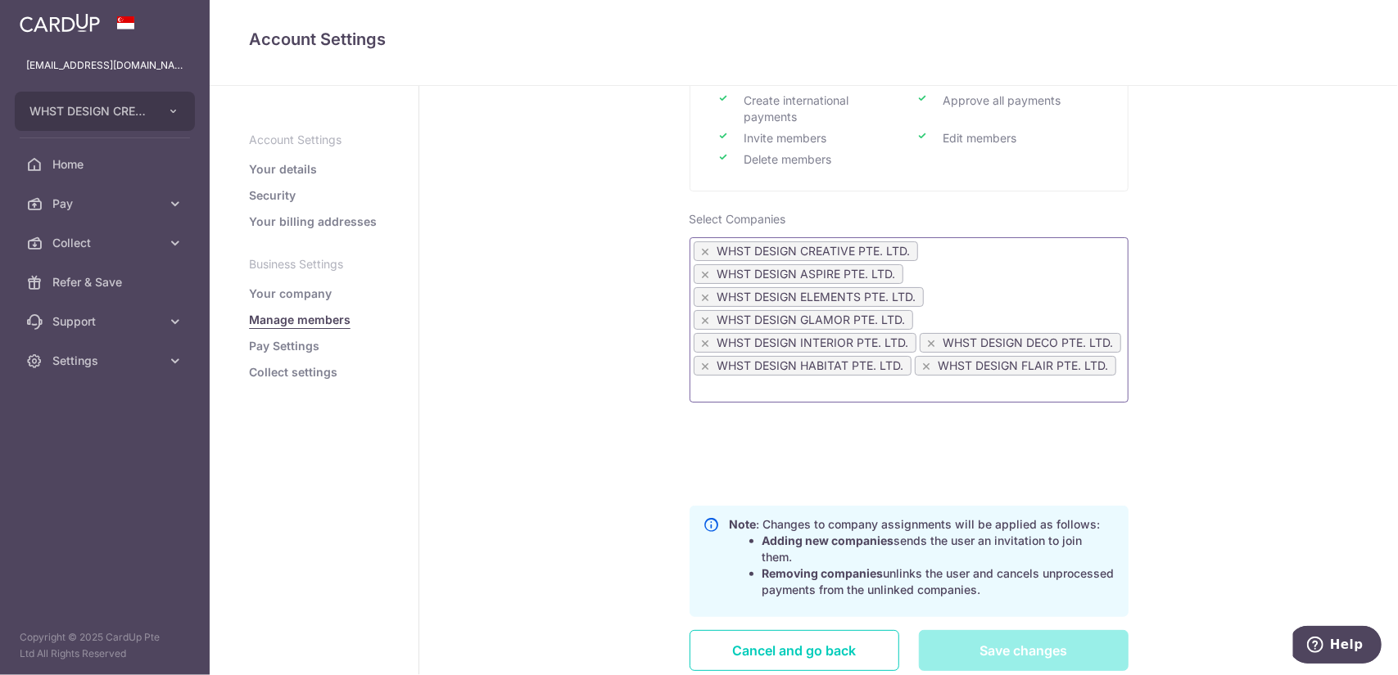
click at [989, 296] on ul "× WHST DESIGN CREATIVE PTE. LTD. × WHST DESIGN ASPIRE PTE. LTD. × WHST DESIGN E…" at bounding box center [908, 322] width 437 height 160
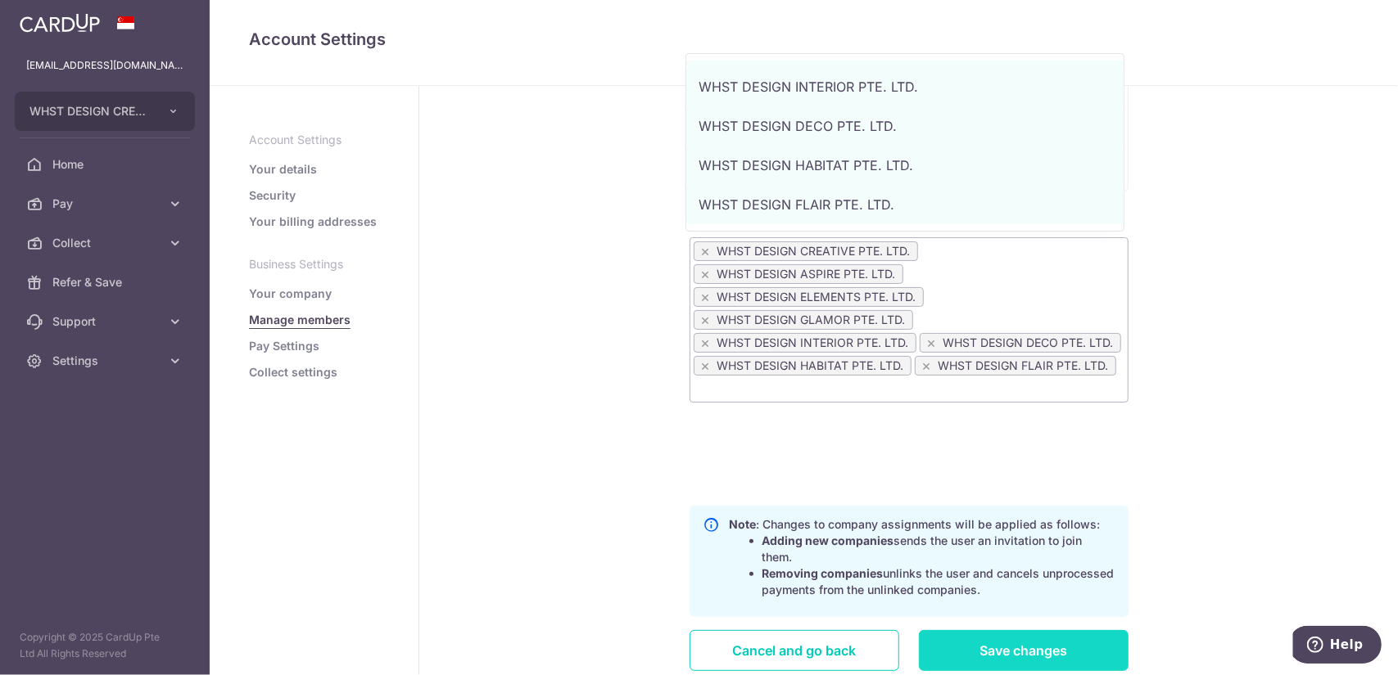
click at [1019, 657] on input "Save changes" at bounding box center [1024, 650] width 210 height 41
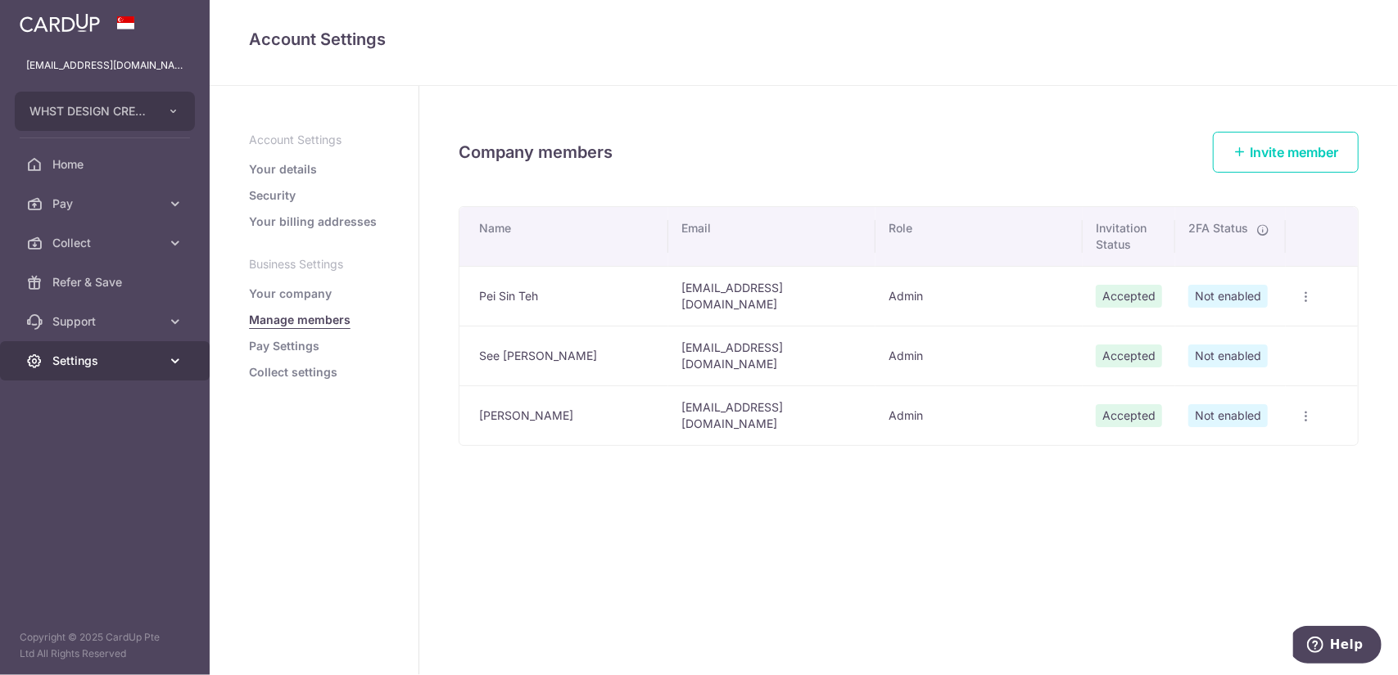
click at [140, 369] on link "Settings" at bounding box center [105, 360] width 210 height 39
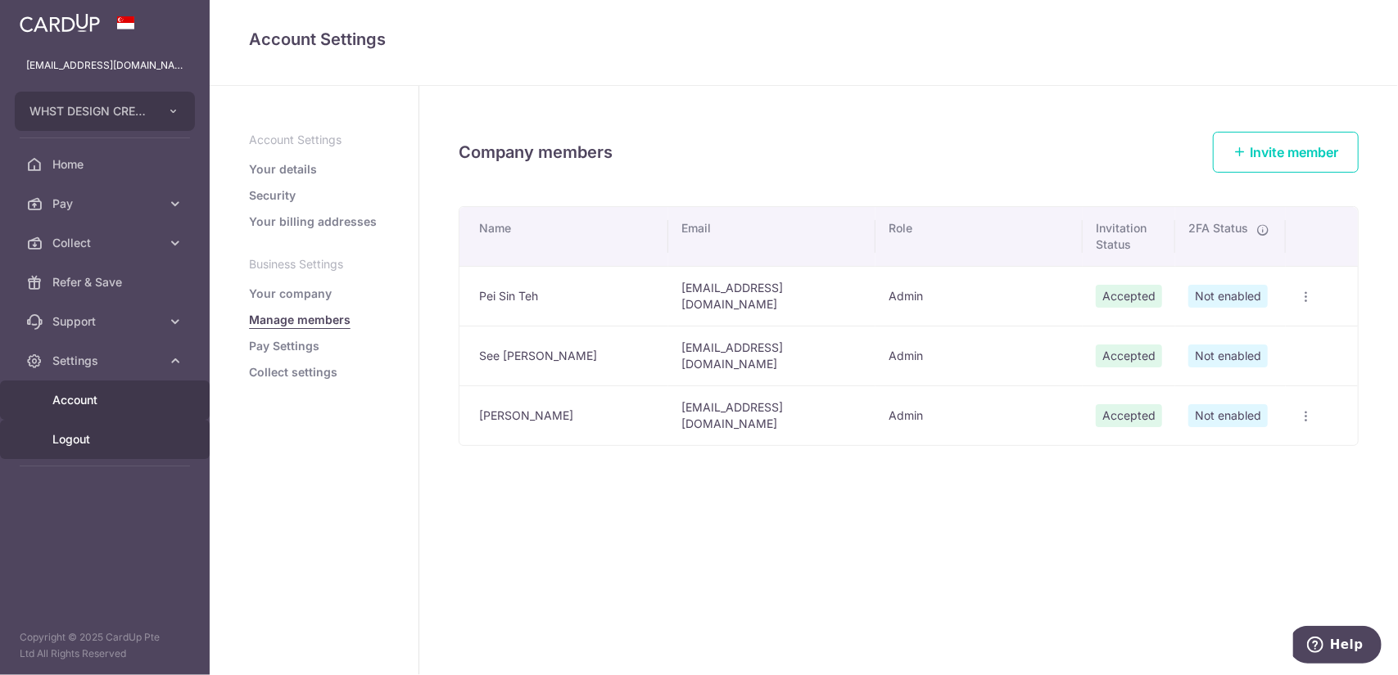
click at [129, 452] on link "Logout" at bounding box center [105, 439] width 210 height 39
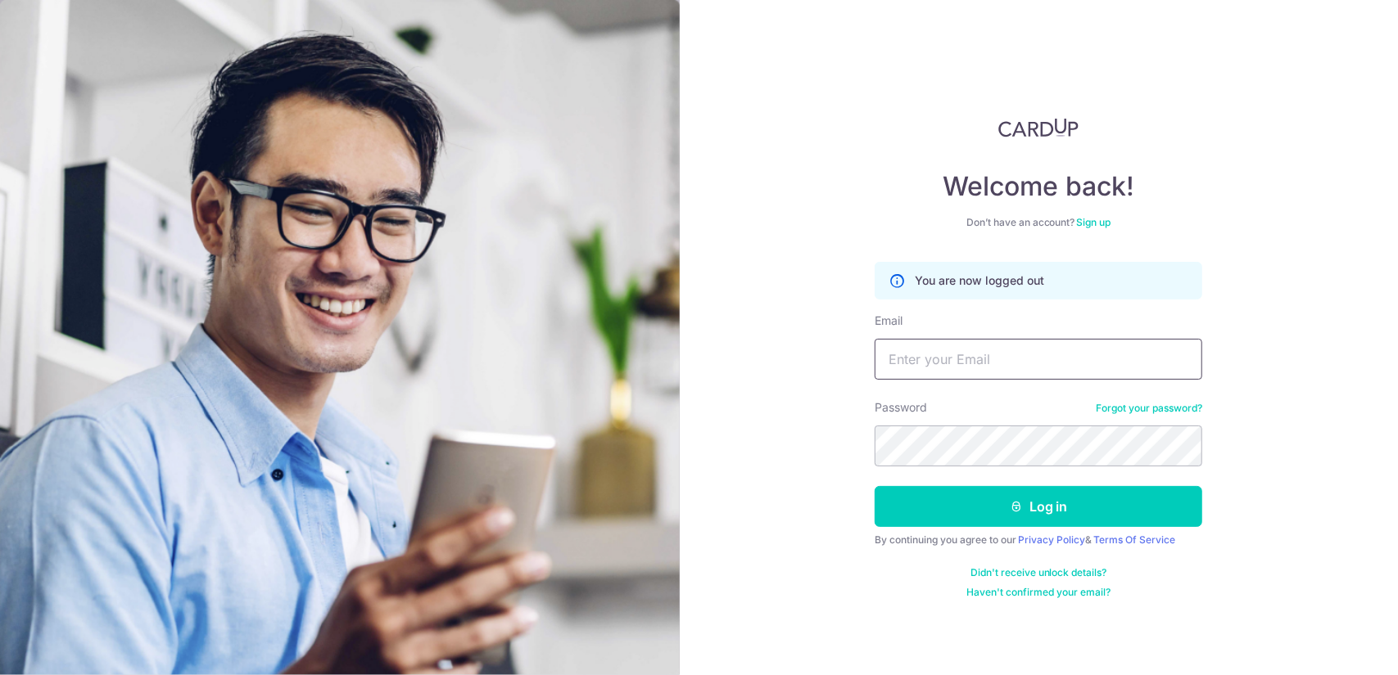
click at [957, 351] on input "Email" at bounding box center [1037, 359] width 327 height 41
type input "[EMAIL_ADDRESS][DOMAIN_NAME]"
click at [874, 486] on button "Log in" at bounding box center [1037, 506] width 327 height 41
